Goal: Use online tool/utility: Utilize a website feature to perform a specific function

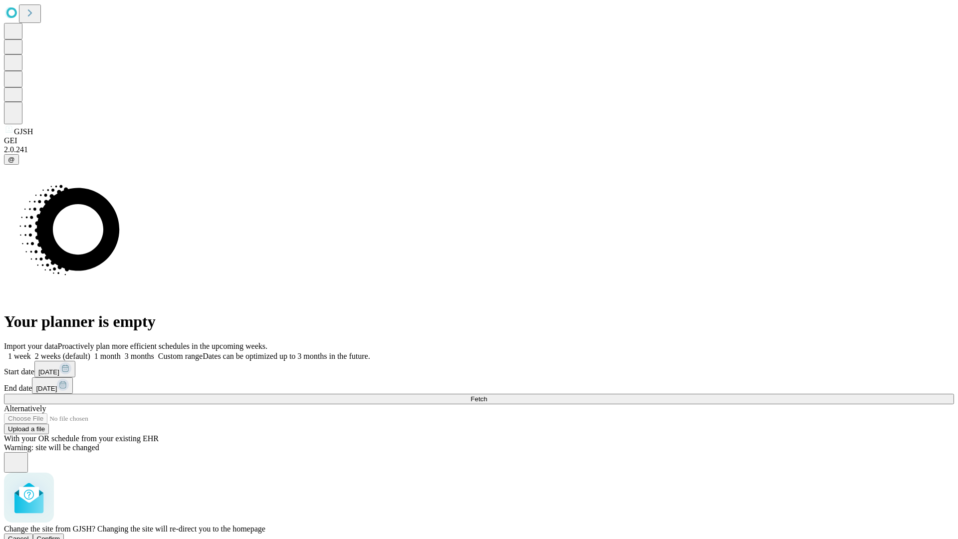
click at [60, 535] on span "Confirm" at bounding box center [48, 538] width 23 height 7
click at [90, 352] on label "2 weeks (default)" at bounding box center [60, 356] width 59 height 8
click at [487, 395] on span "Fetch" at bounding box center [479, 398] width 16 height 7
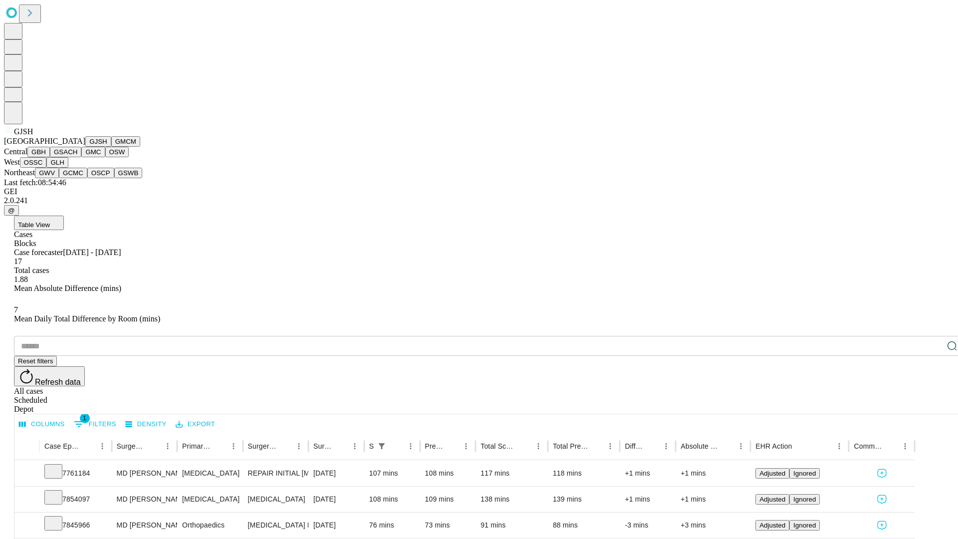
click at [111, 147] on button "GMCM" at bounding box center [125, 141] width 29 height 10
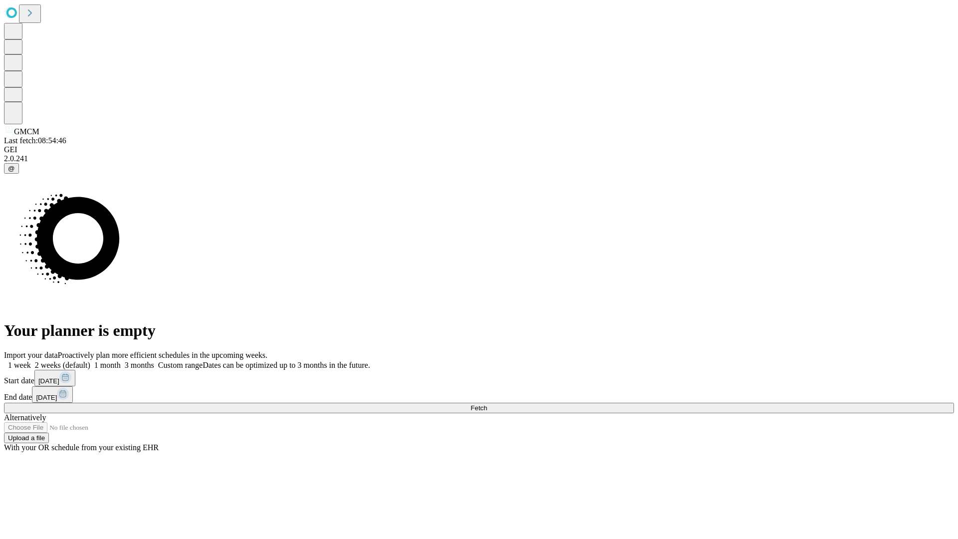
click at [90, 361] on label "2 weeks (default)" at bounding box center [60, 365] width 59 height 8
click at [487, 404] on span "Fetch" at bounding box center [479, 407] width 16 height 7
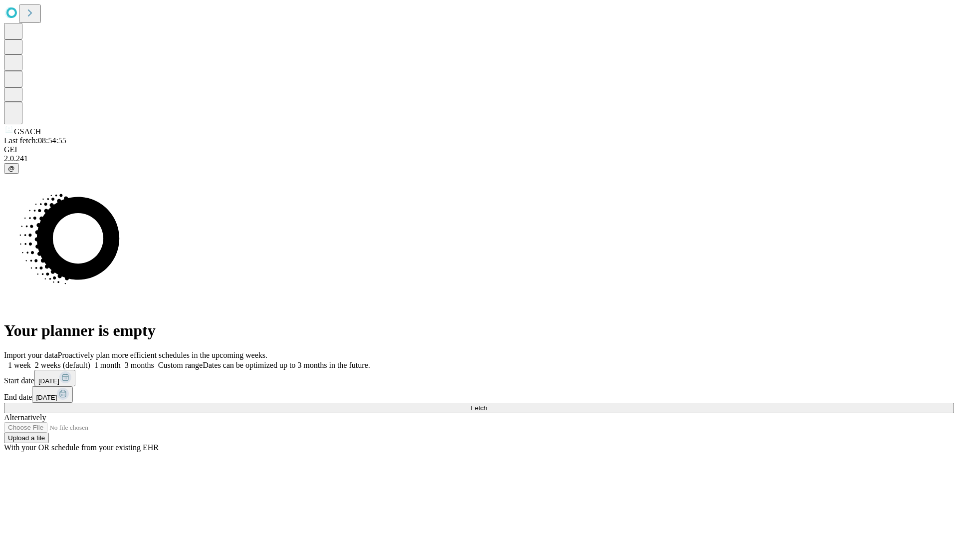
click at [90, 361] on label "2 weeks (default)" at bounding box center [60, 365] width 59 height 8
click at [487, 404] on span "Fetch" at bounding box center [479, 407] width 16 height 7
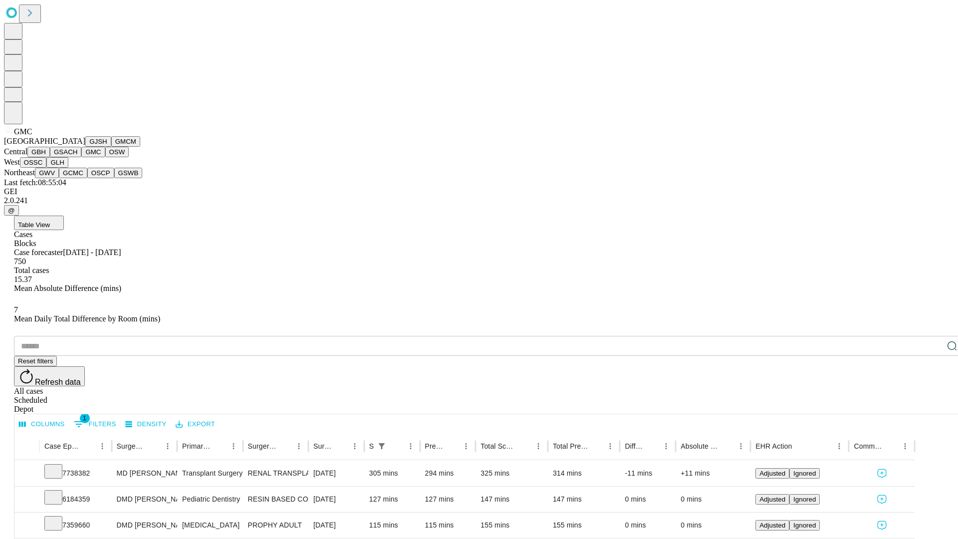
click at [105, 157] on button "OSW" at bounding box center [117, 152] width 24 height 10
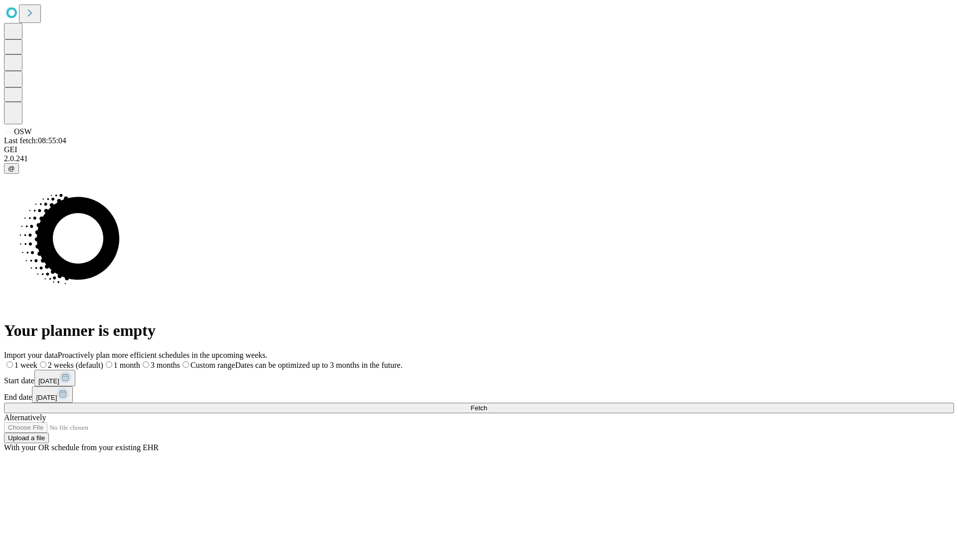
click at [103, 361] on label "2 weeks (default)" at bounding box center [70, 365] width 66 height 8
click at [487, 404] on span "Fetch" at bounding box center [479, 407] width 16 height 7
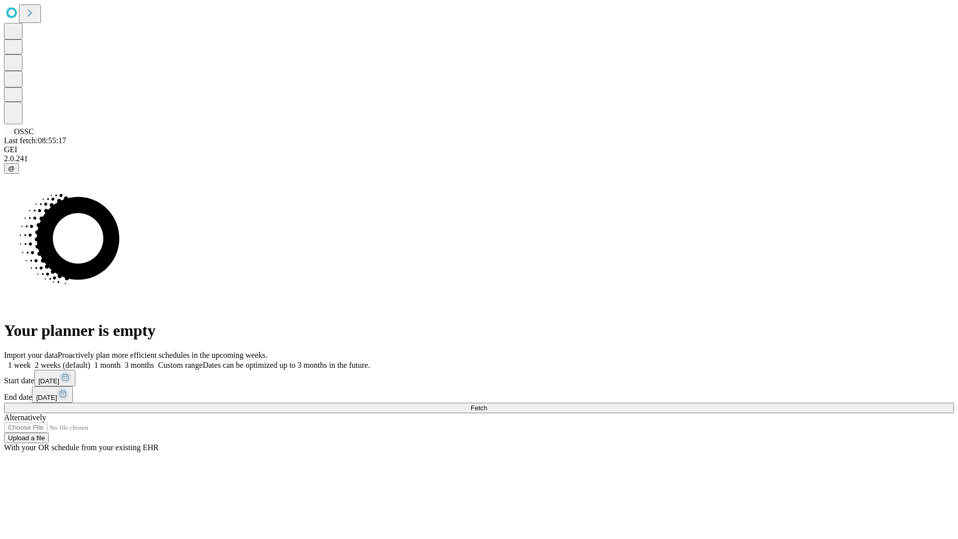
click at [90, 361] on label "2 weeks (default)" at bounding box center [60, 365] width 59 height 8
click at [487, 404] on span "Fetch" at bounding box center [479, 407] width 16 height 7
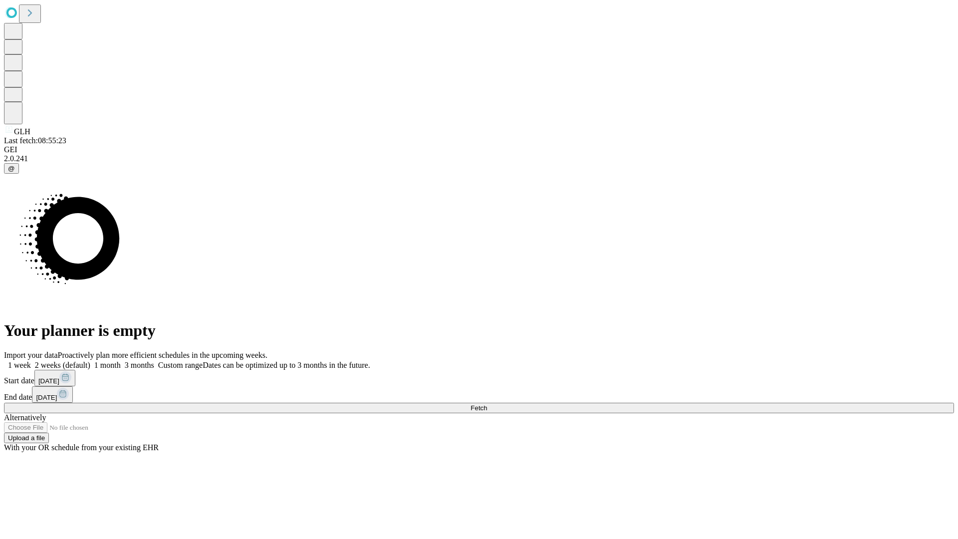
click at [90, 361] on label "2 weeks (default)" at bounding box center [60, 365] width 59 height 8
click at [487, 404] on span "Fetch" at bounding box center [479, 407] width 16 height 7
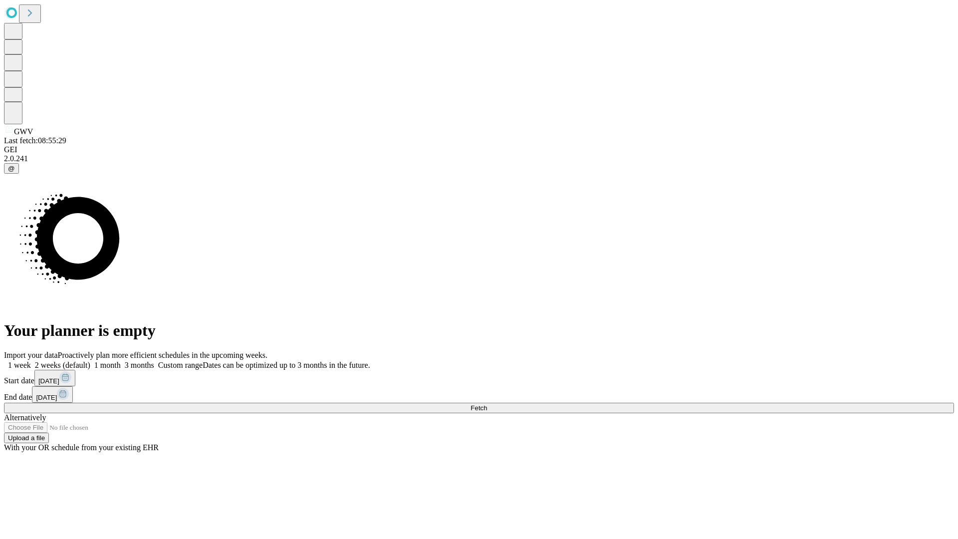
click at [90, 361] on label "2 weeks (default)" at bounding box center [60, 365] width 59 height 8
click at [487, 404] on span "Fetch" at bounding box center [479, 407] width 16 height 7
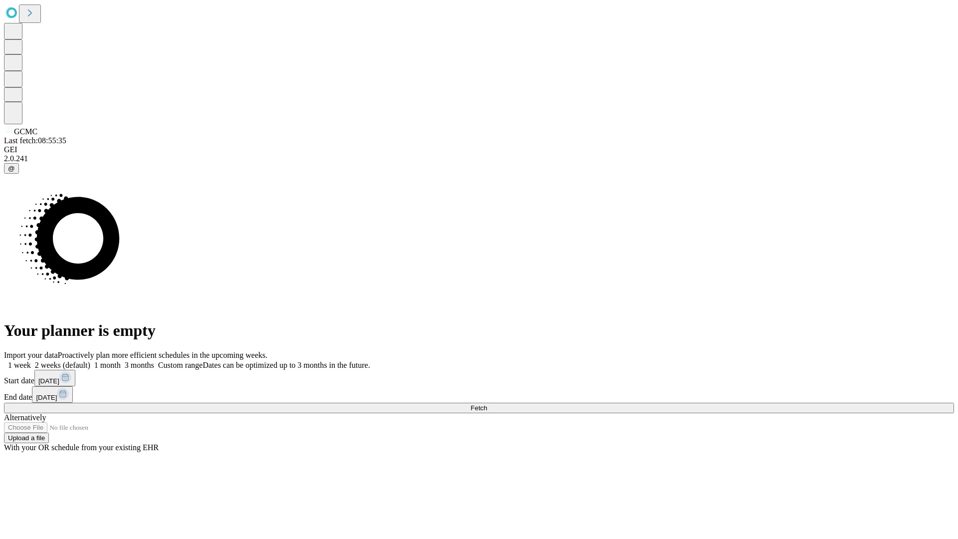
click at [90, 361] on label "2 weeks (default)" at bounding box center [60, 365] width 59 height 8
click at [487, 404] on span "Fetch" at bounding box center [479, 407] width 16 height 7
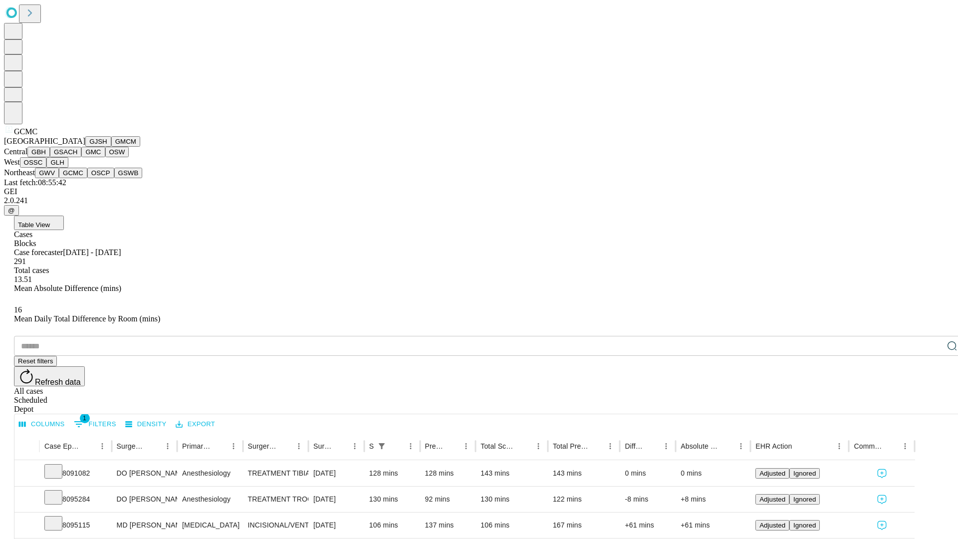
click at [87, 178] on button "OSCP" at bounding box center [100, 173] width 27 height 10
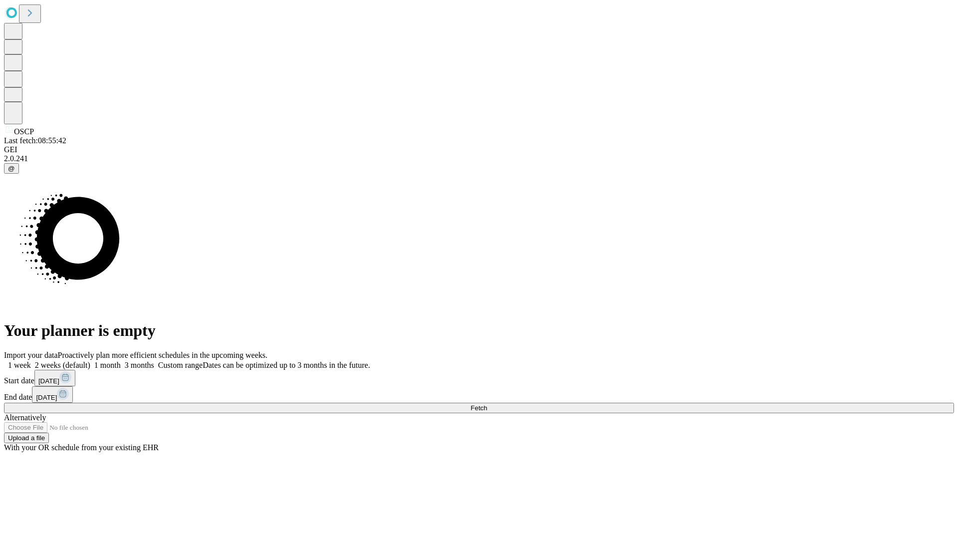
click at [90, 361] on label "2 weeks (default)" at bounding box center [60, 365] width 59 height 8
click at [487, 404] on span "Fetch" at bounding box center [479, 407] width 16 height 7
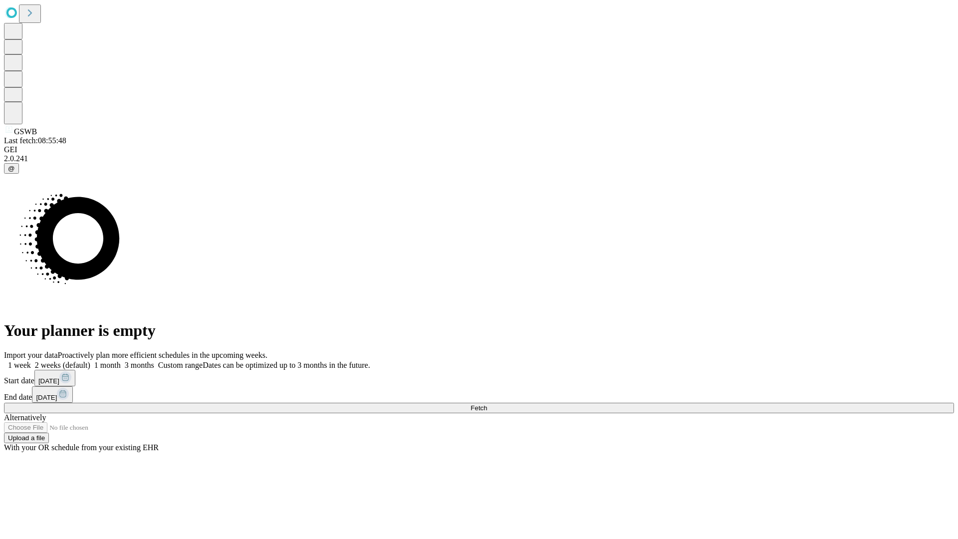
click at [90, 361] on label "2 weeks (default)" at bounding box center [60, 365] width 59 height 8
click at [487, 404] on span "Fetch" at bounding box center [479, 407] width 16 height 7
